Goal: Task Accomplishment & Management: Complete application form

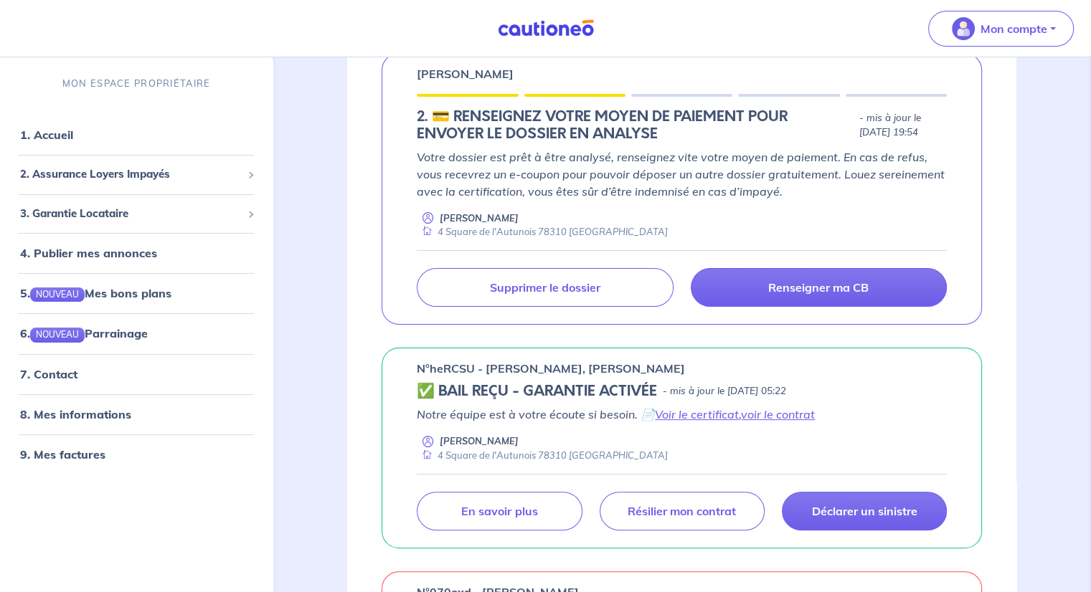
scroll to position [287, 0]
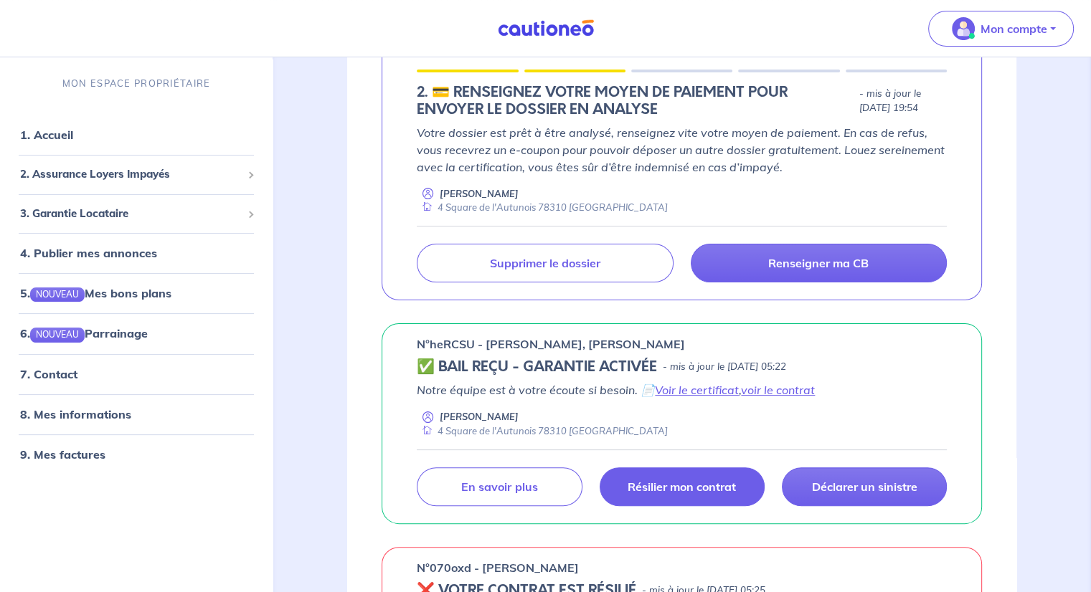
click at [702, 497] on link "Résilier mon contrat" at bounding box center [682, 487] width 165 height 39
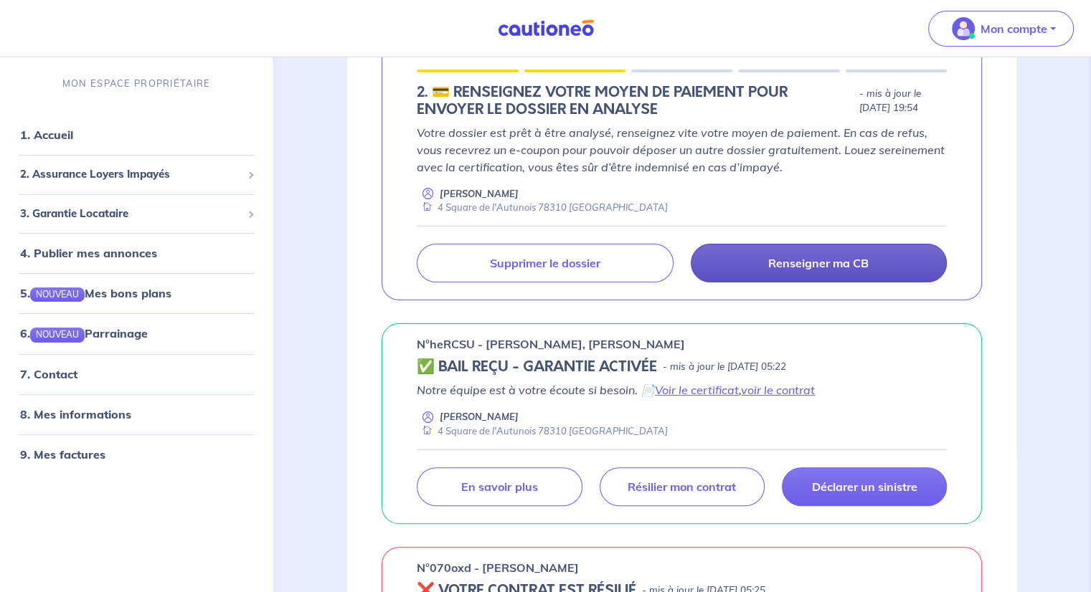
click at [779, 270] on p "Renseigner ma CB" at bounding box center [818, 263] width 100 height 14
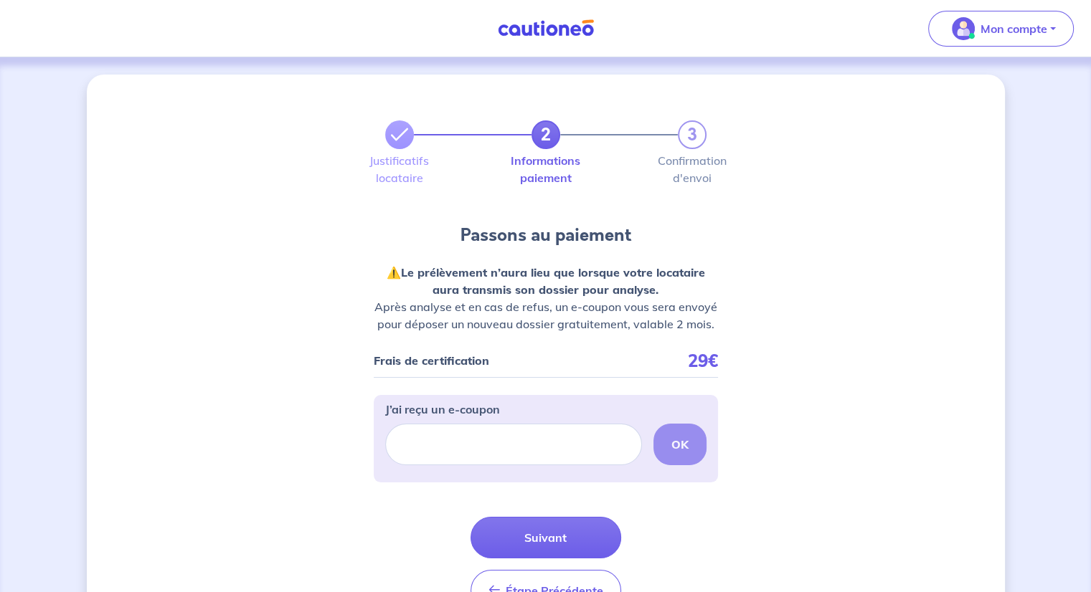
scroll to position [72, 0]
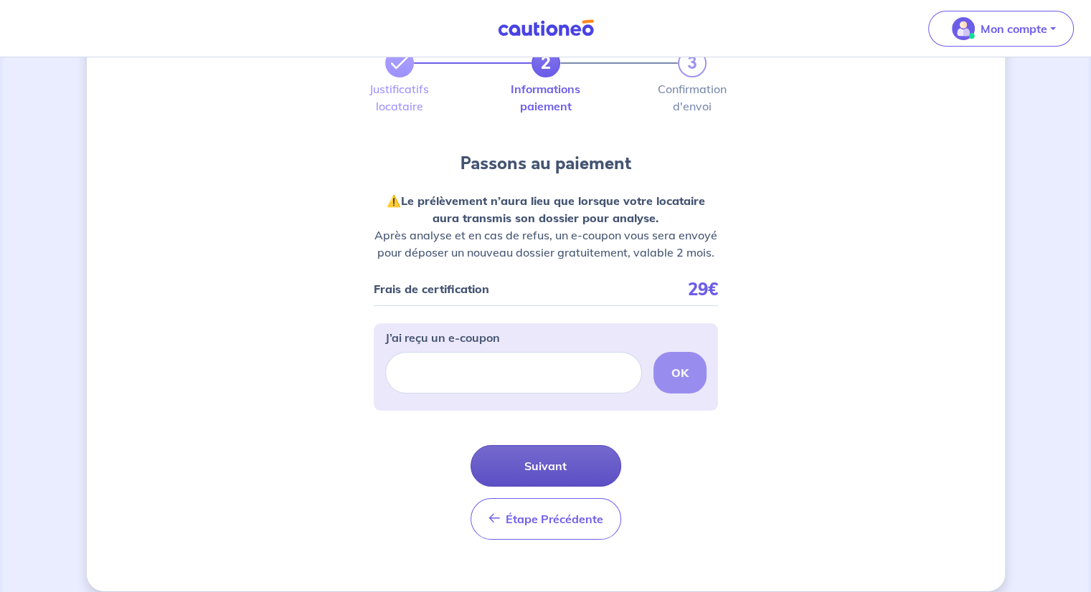
click at [541, 456] on button "Suivant" at bounding box center [546, 466] width 151 height 42
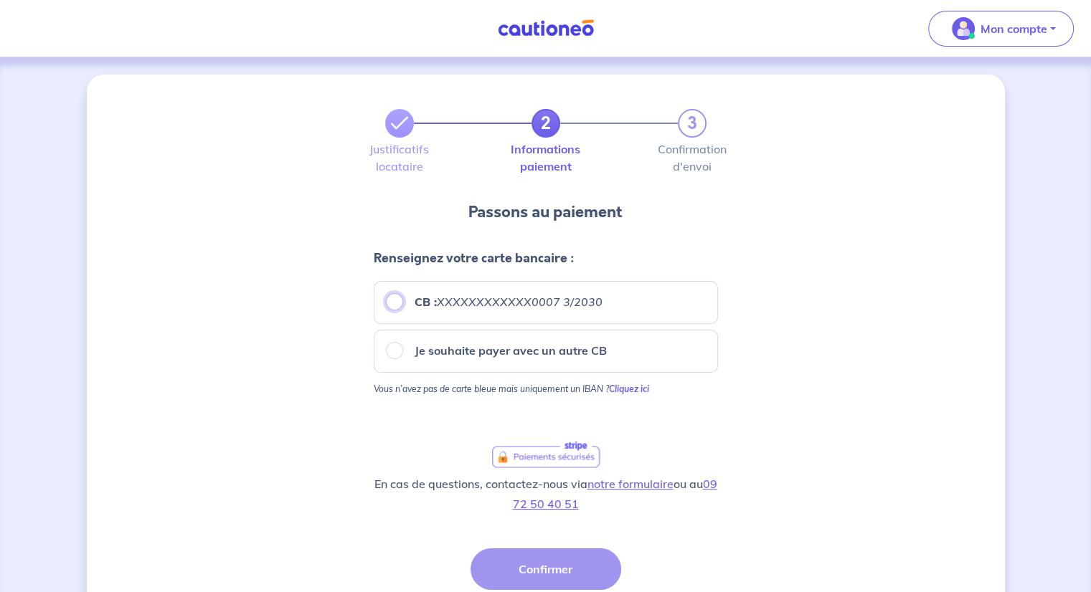
click at [390, 305] on input "CB : XXXXXXXXXXXX0007 3/2030" at bounding box center [394, 301] width 17 height 17
radio input "true"
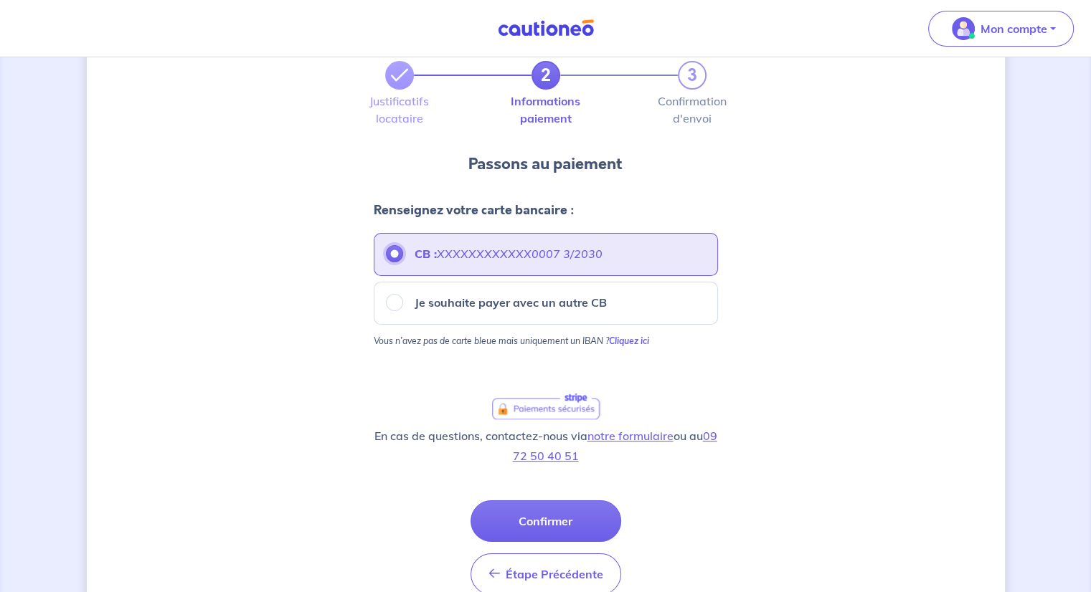
scroll to position [72, 0]
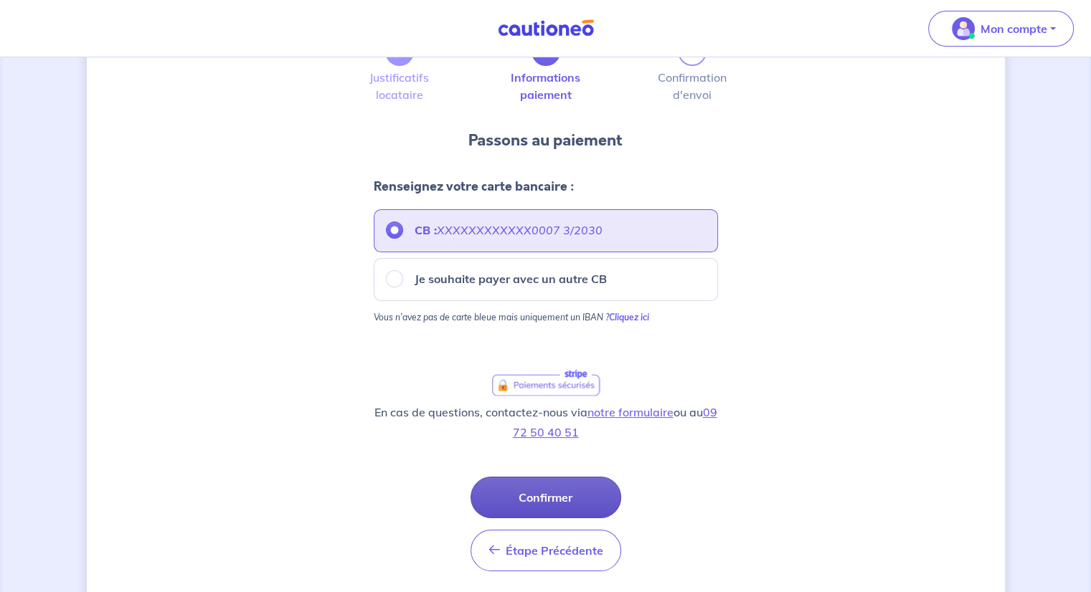
click at [555, 491] on button "Confirmer" at bounding box center [546, 498] width 151 height 42
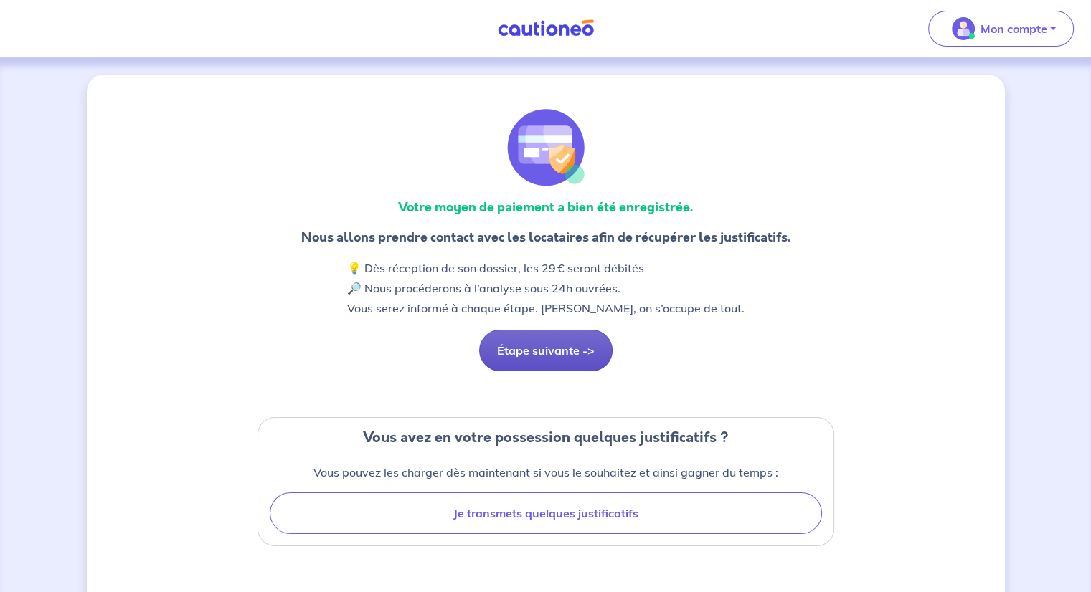
click at [552, 357] on button "Étape suivante ->" at bounding box center [545, 351] width 133 height 42
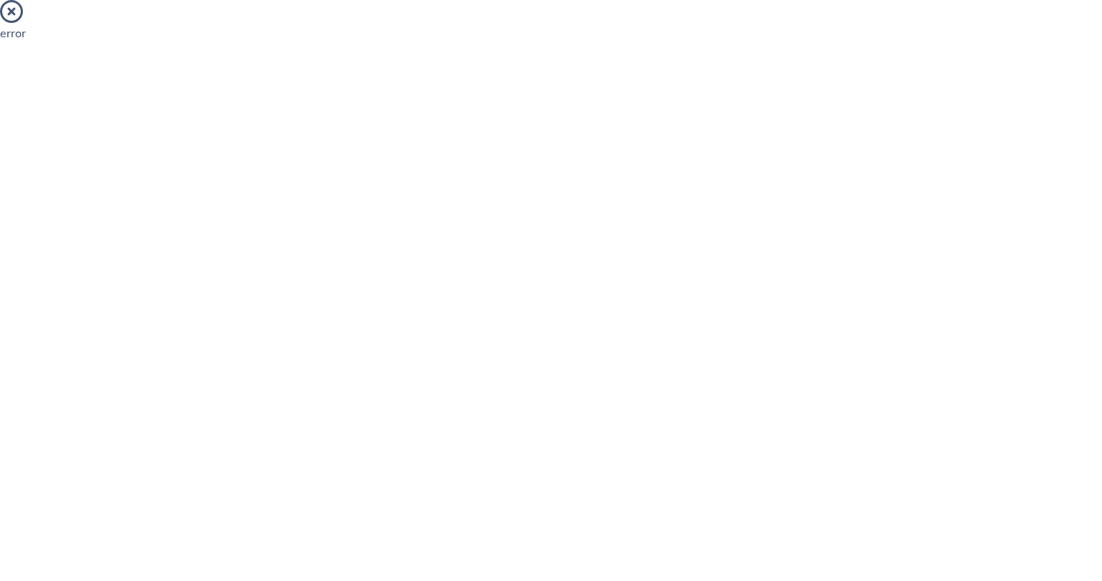
click at [11, 8] on icon at bounding box center [11, 11] width 23 height 23
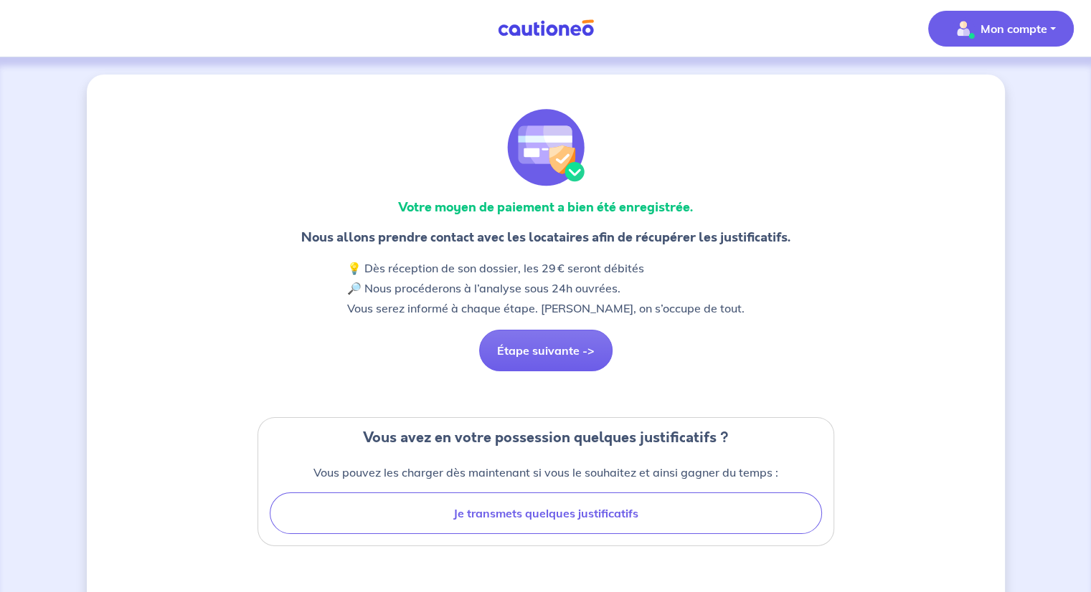
click at [993, 22] on p "Mon compte" at bounding box center [1014, 28] width 67 height 17
click at [977, 90] on link "Mes informations" at bounding box center [986, 88] width 115 height 23
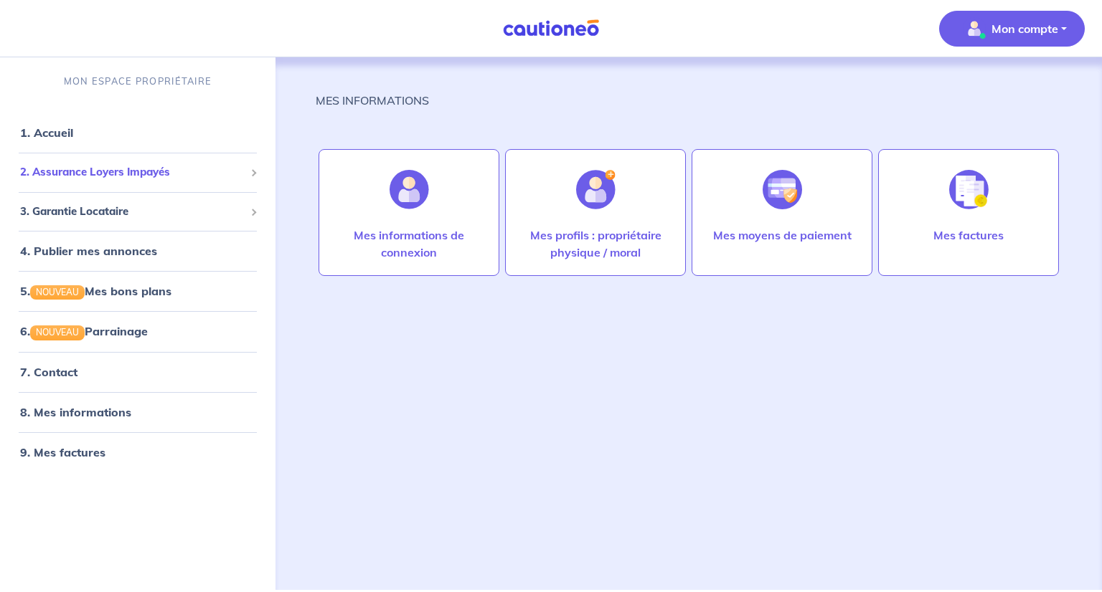
click at [121, 168] on span "2. Assurance Loyers Impayés" at bounding box center [132, 172] width 225 height 16
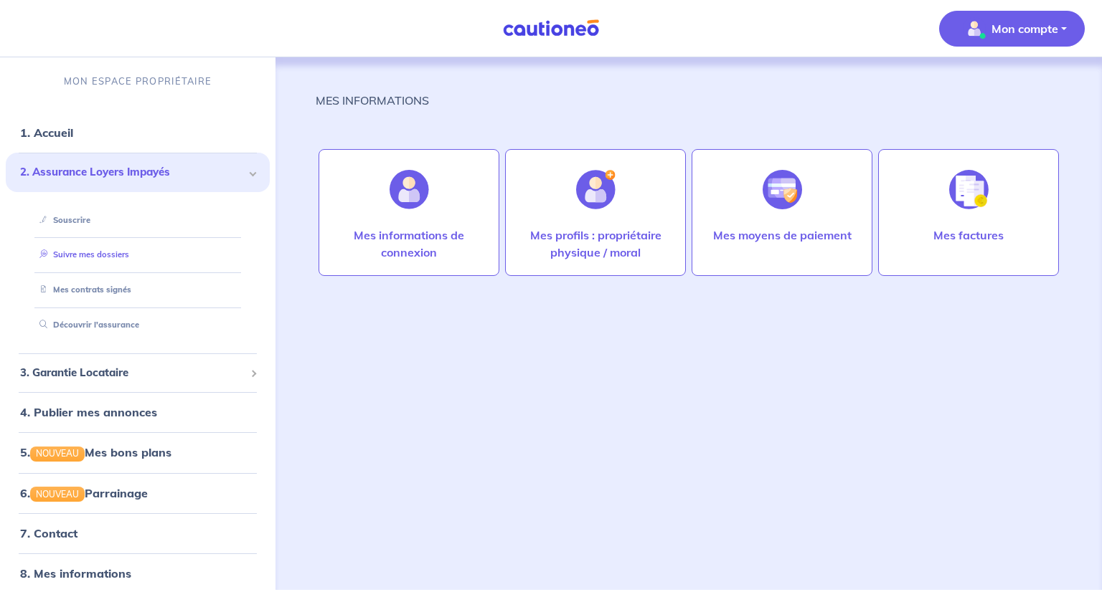
click at [121, 256] on link "Suivre mes dossiers" at bounding box center [81, 255] width 95 height 10
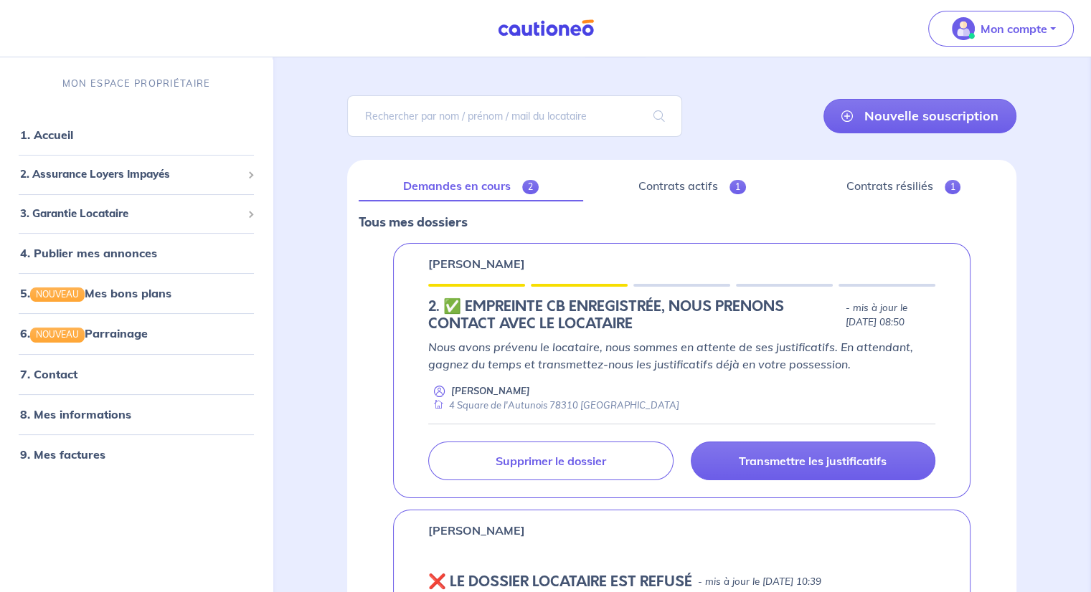
scroll to position [143, 0]
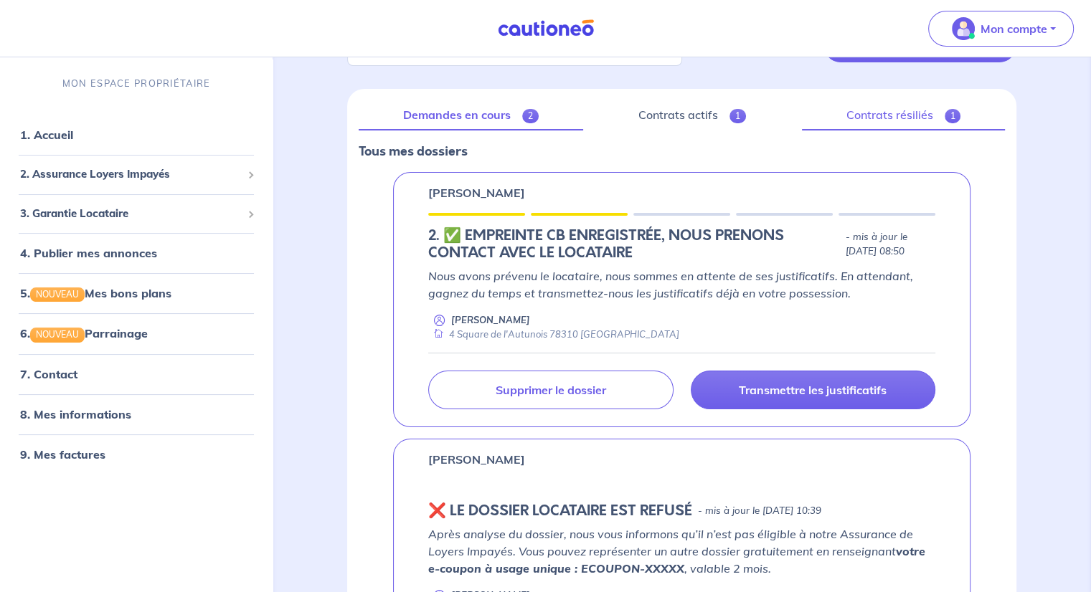
click at [901, 112] on link "Contrats résiliés 1" at bounding box center [903, 115] width 203 height 30
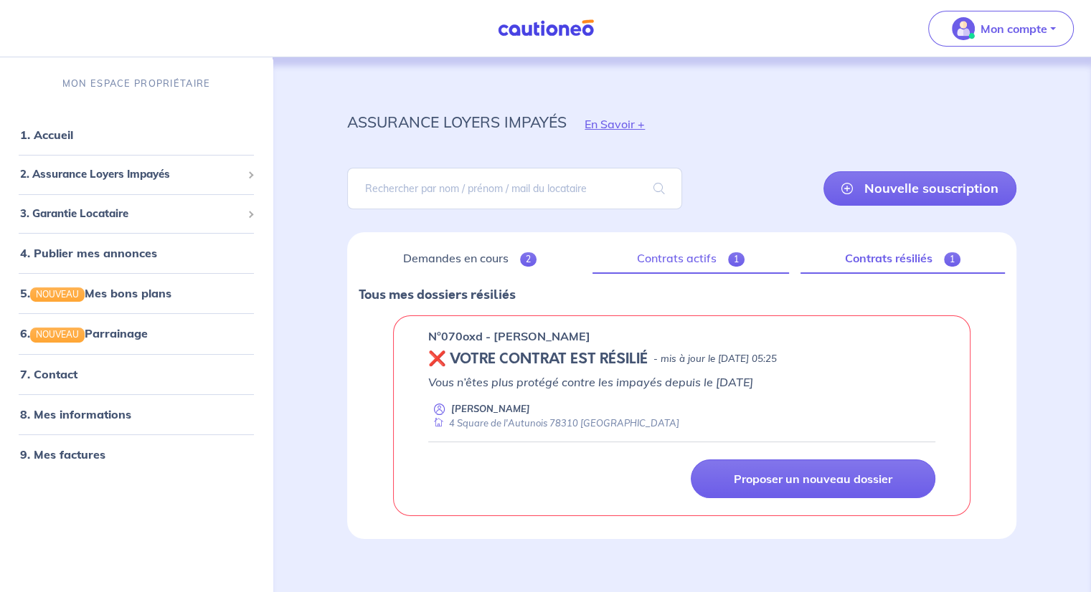
click at [676, 263] on link "Contrats actifs 1" at bounding box center [690, 259] width 197 height 30
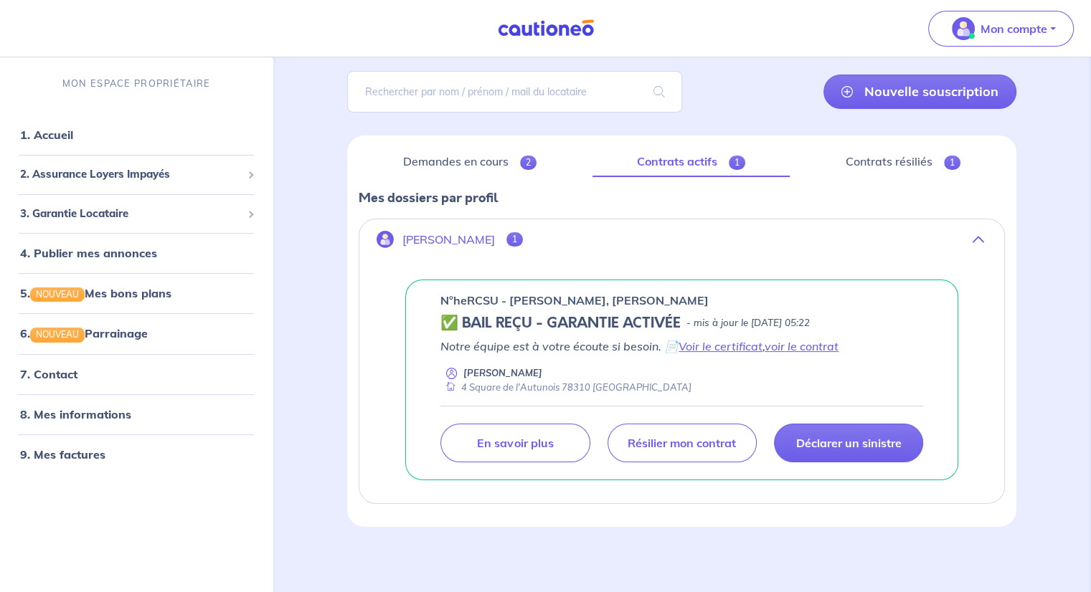
scroll to position [98, 0]
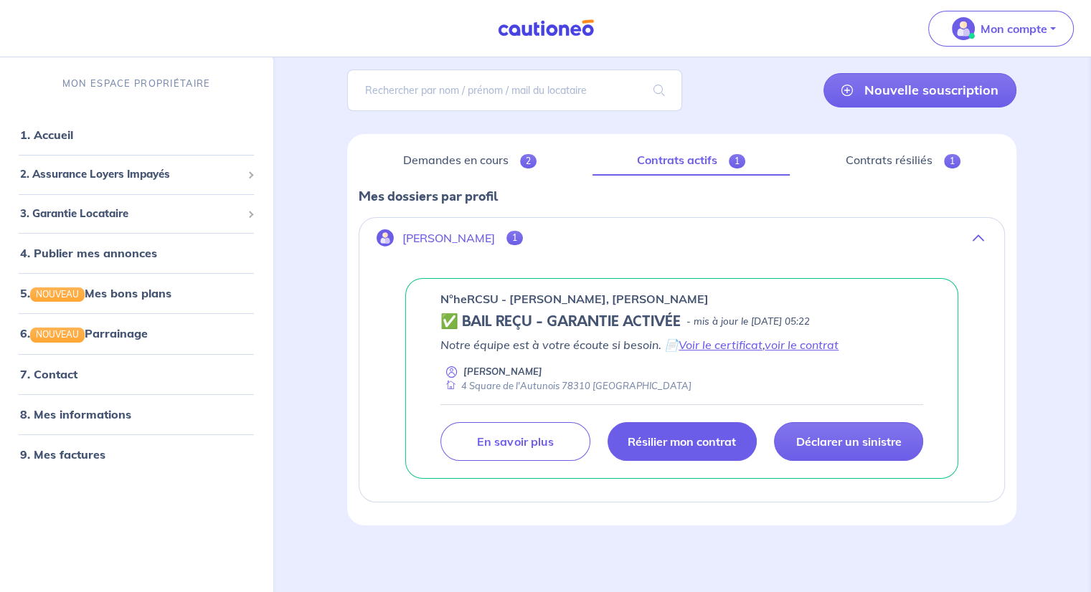
click at [684, 450] on link "Résilier mon contrat" at bounding box center [682, 441] width 149 height 39
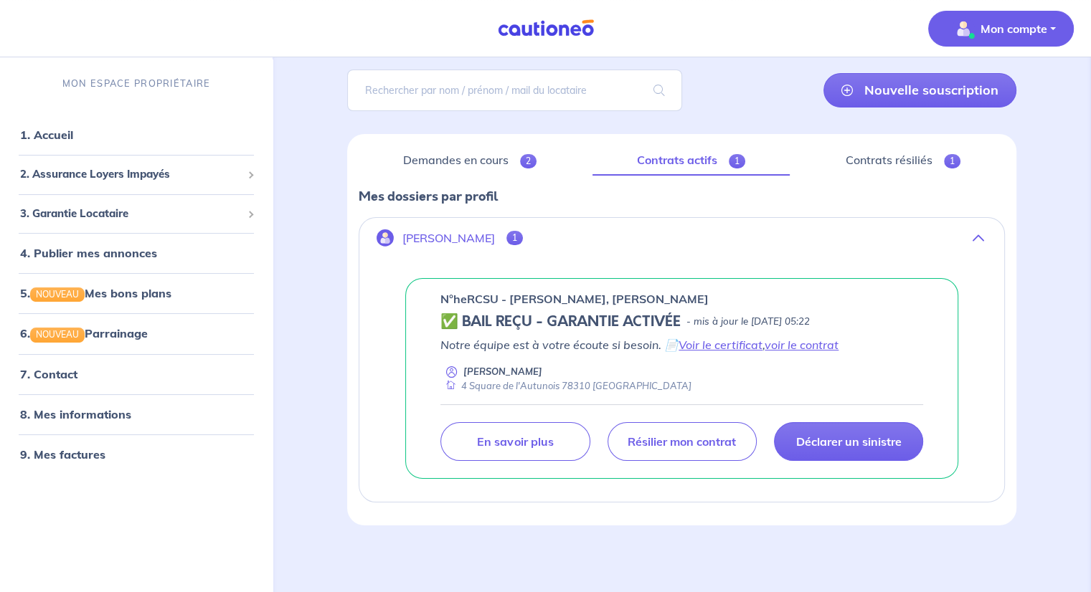
click at [993, 35] on p "Mon compte" at bounding box center [1014, 28] width 67 height 17
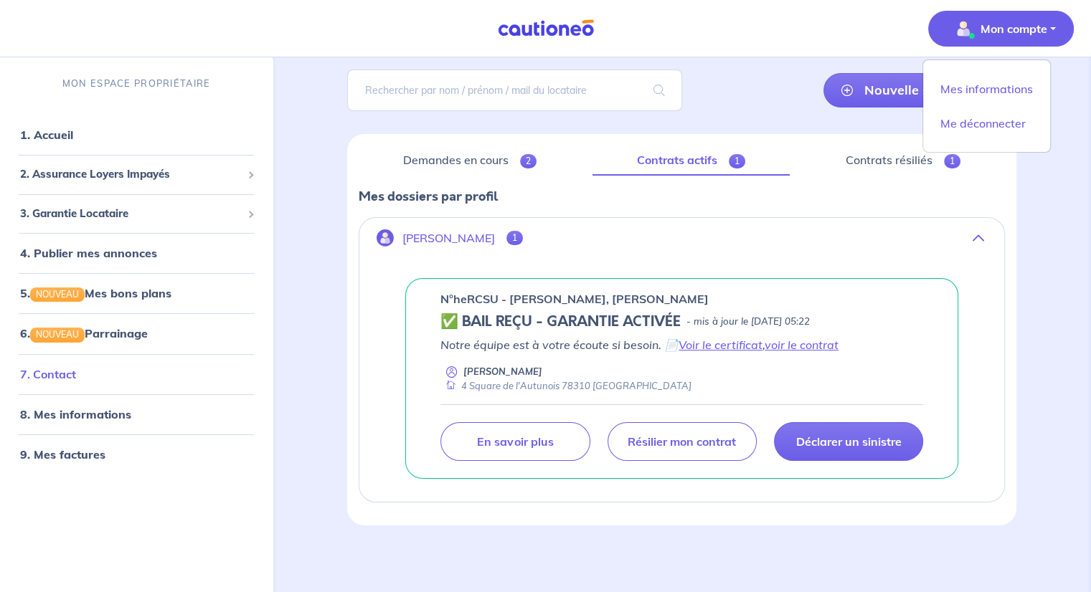
click at [76, 372] on link "7. Contact" at bounding box center [48, 374] width 56 height 14
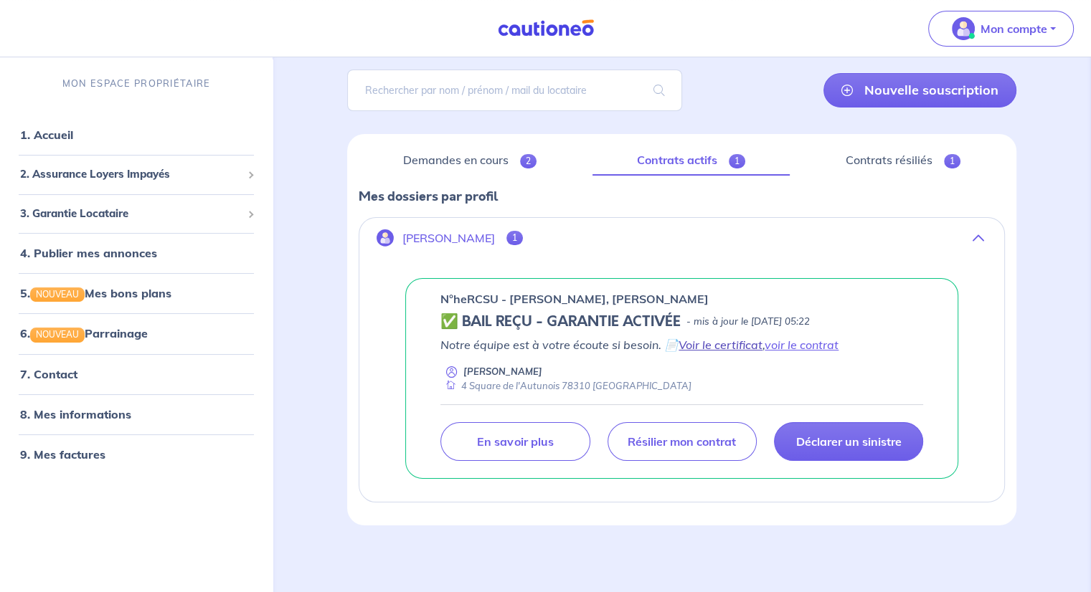
click at [704, 341] on link "Voir le certificat" at bounding box center [721, 345] width 84 height 14
click at [816, 341] on link "voir le contrat" at bounding box center [802, 345] width 74 height 14
click at [425, 158] on link "Demandes en cours 2" at bounding box center [470, 161] width 222 height 30
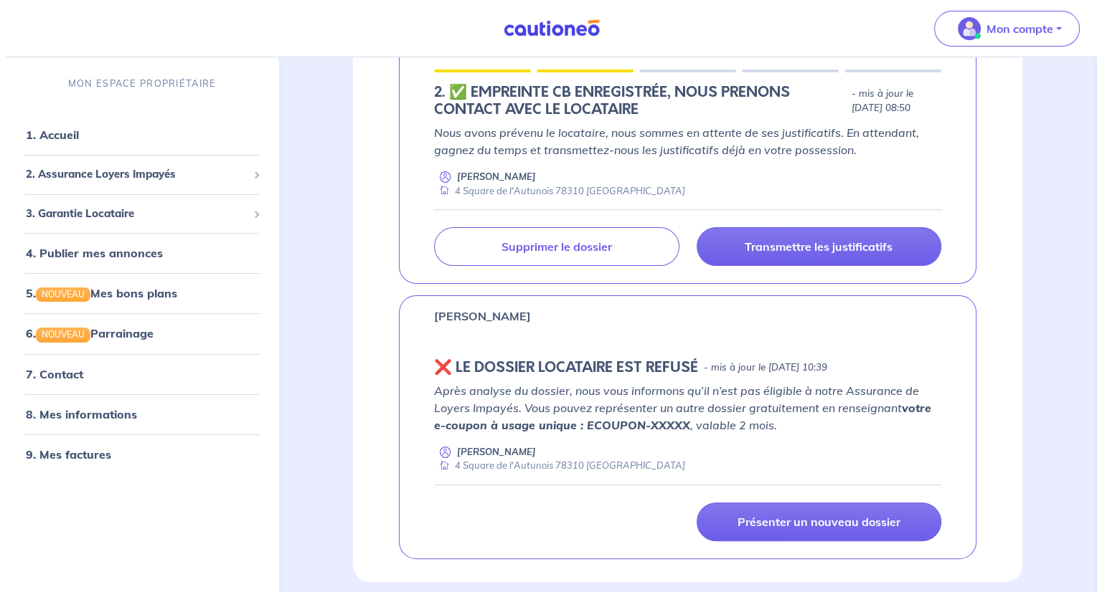
scroll to position [215, 0]
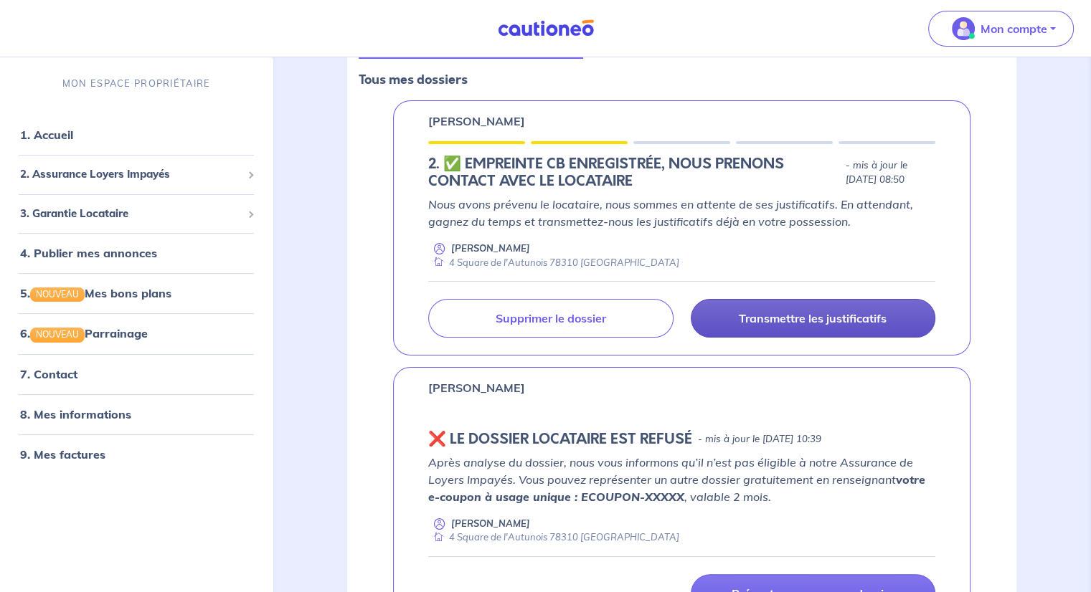
click at [792, 327] on link "Transmettre les justificatifs" at bounding box center [813, 318] width 245 height 39
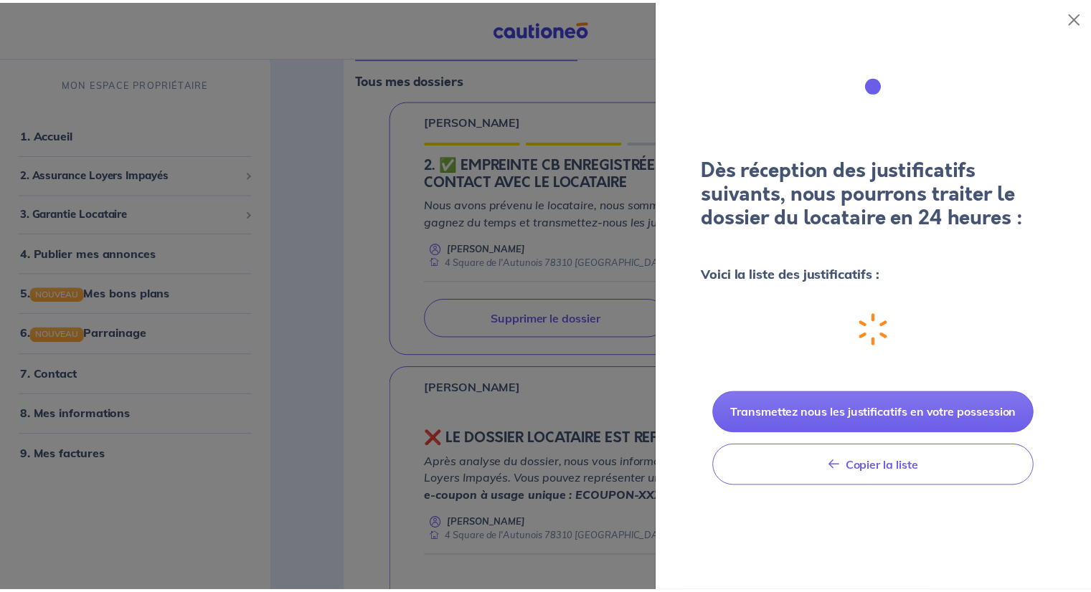
scroll to position [0, 0]
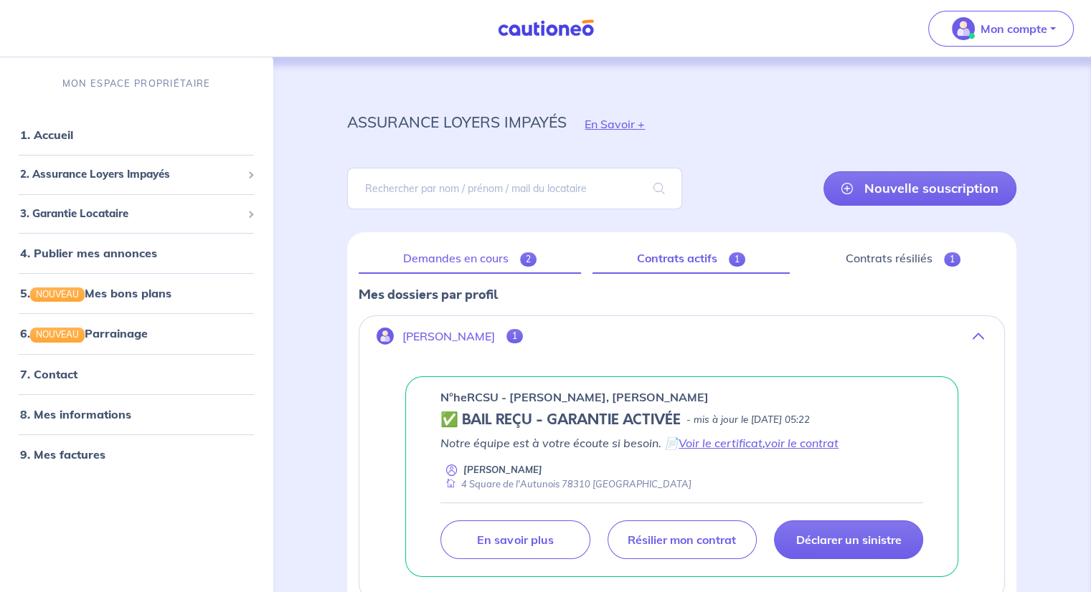
click at [433, 261] on link "Demandes en cours 2" at bounding box center [470, 259] width 222 height 30
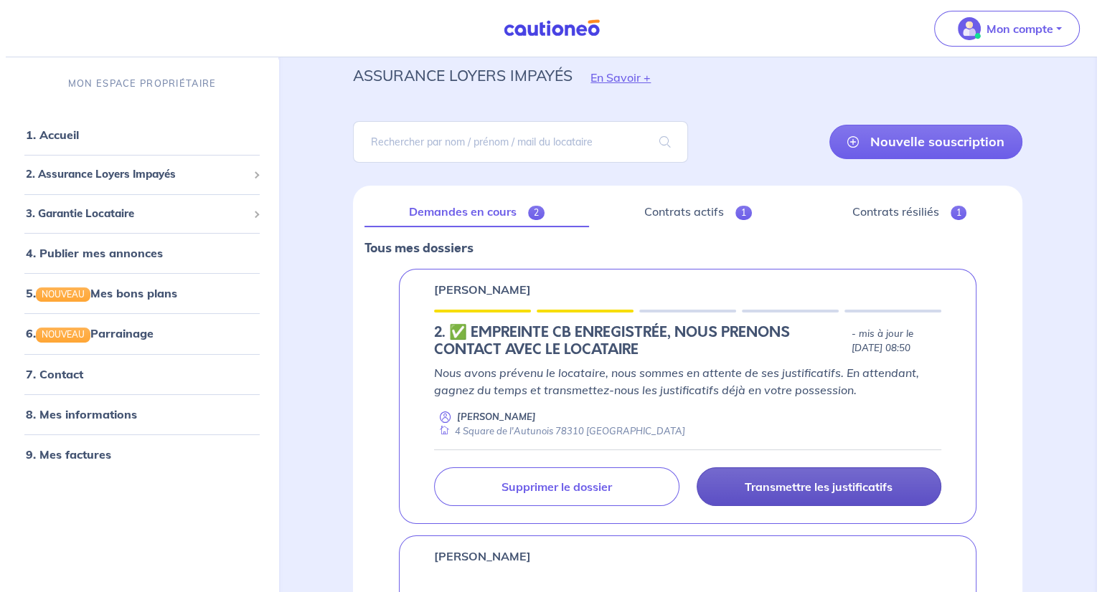
scroll to position [72, 0]
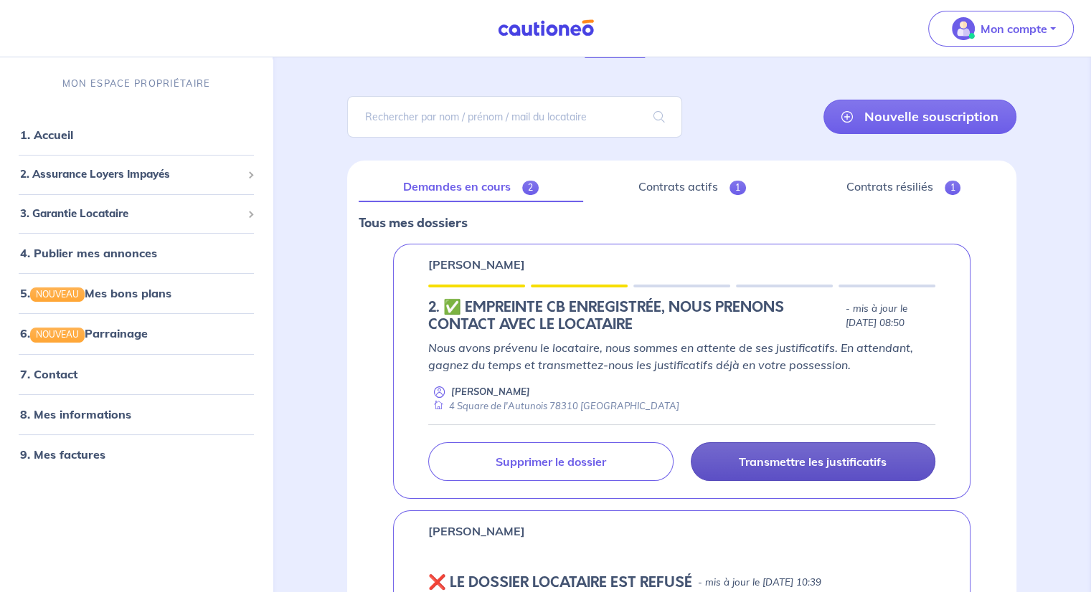
click at [803, 463] on p "Transmettre les justificatifs" at bounding box center [813, 462] width 148 height 14
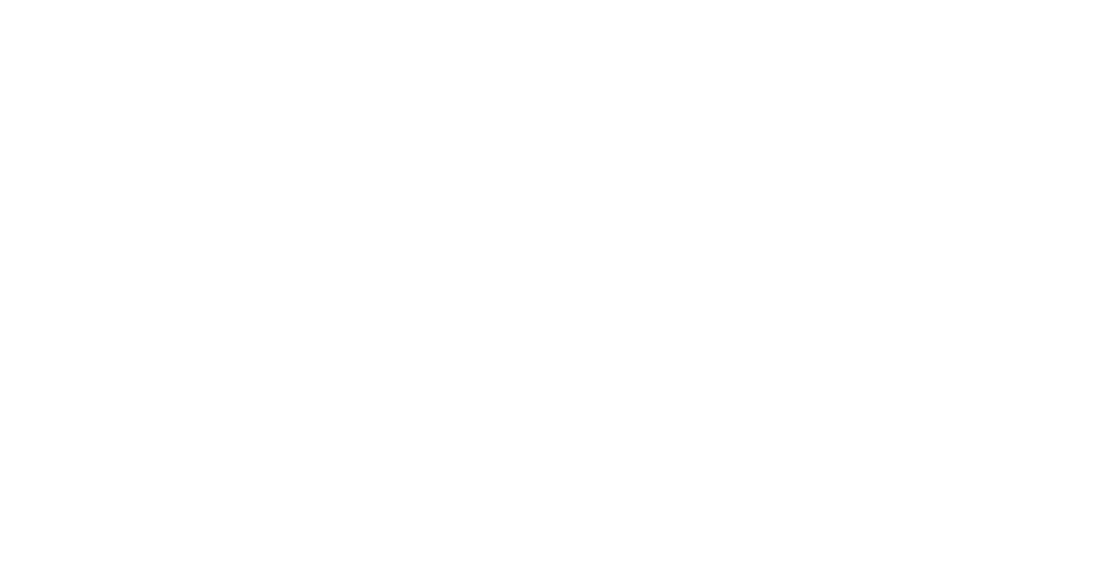
scroll to position [0, 0]
